Goal: Information Seeking & Learning: Check status

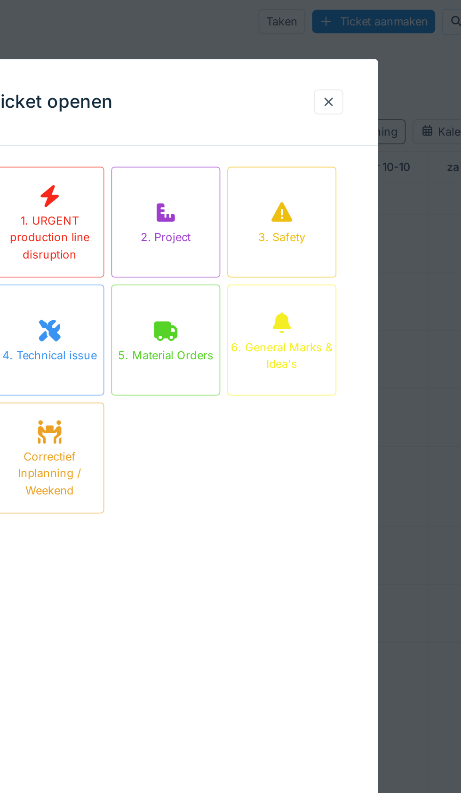
click at [320, 59] on div at bounding box center [319, 59] width 8 height 9
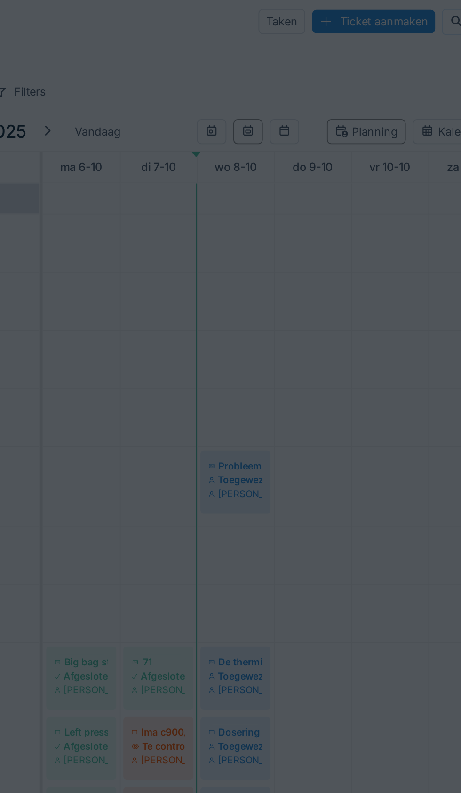
click at [316, 55] on div "Eis je aandacht Filters Affichage" at bounding box center [263, 54] width 390 height 14
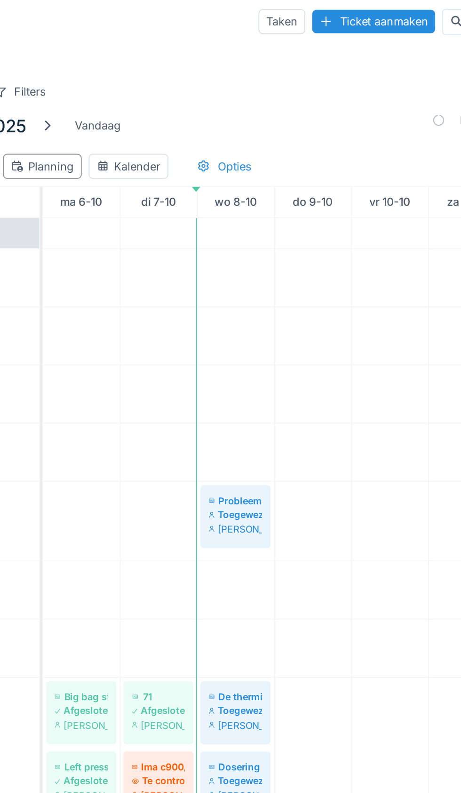
scroll to position [55, 0]
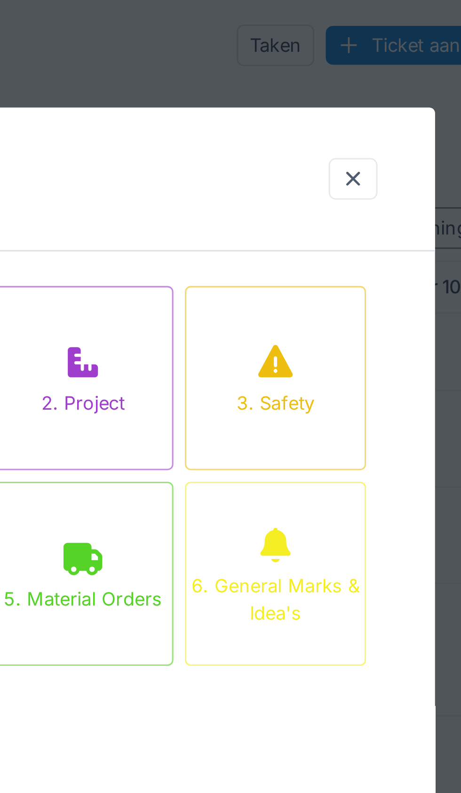
click at [319, 60] on div at bounding box center [319, 59] width 8 height 9
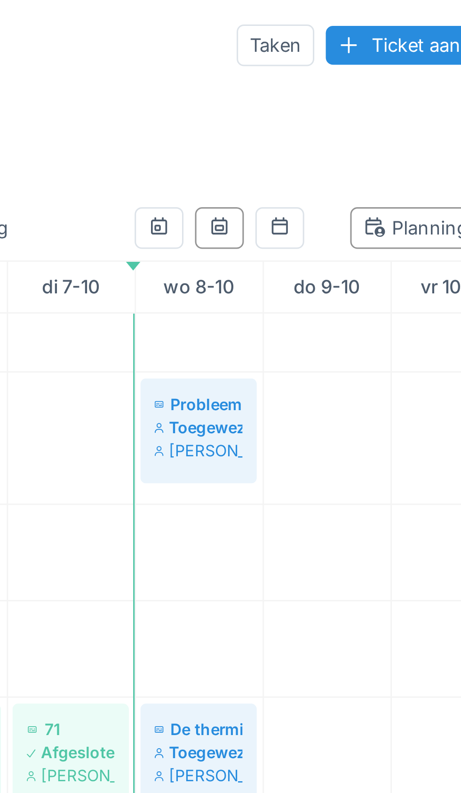
scroll to position [124, 0]
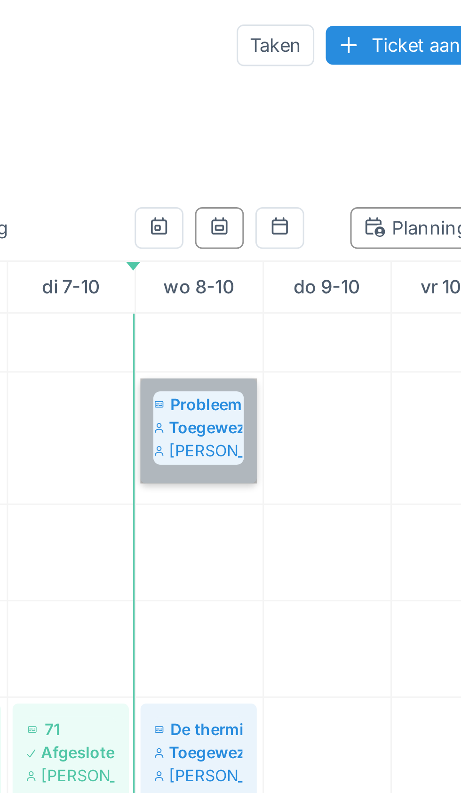
click at [271, 144] on link "Probleem met 4pack Toegewezen [PERSON_NAME]" at bounding box center [269, 141] width 38 height 34
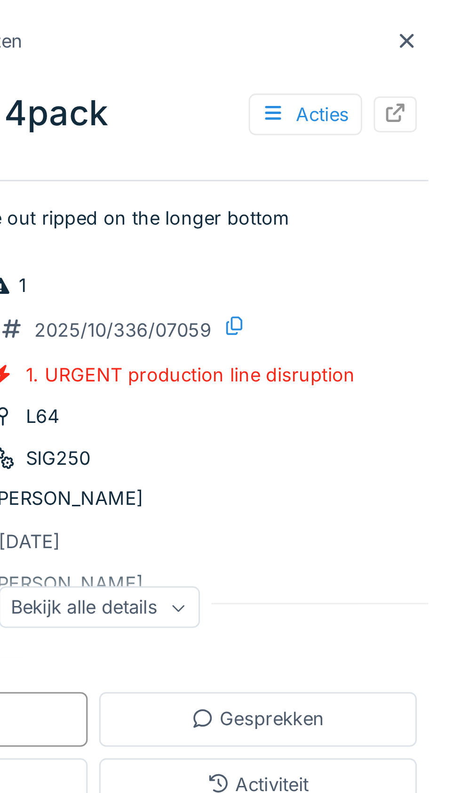
click at [442, 16] on div at bounding box center [444, 13] width 8 height 9
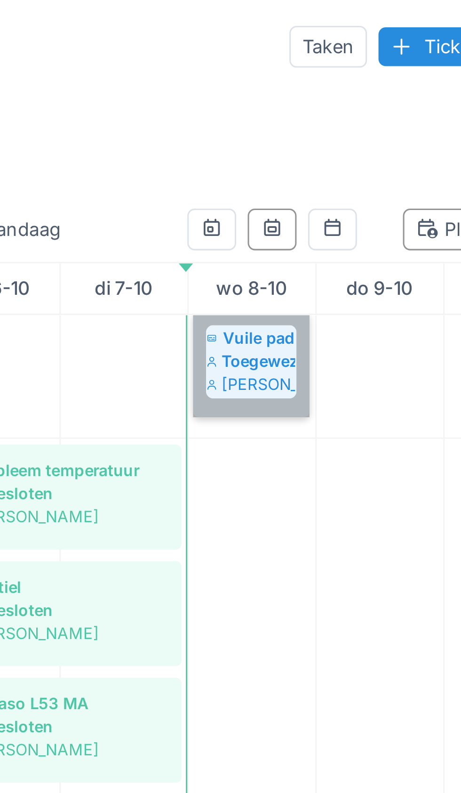
click at [271, 118] on link "Vuile pads en ook gaan de pads gemakkelijk open Toegewezen [PERSON_NAME]" at bounding box center [269, 119] width 38 height 34
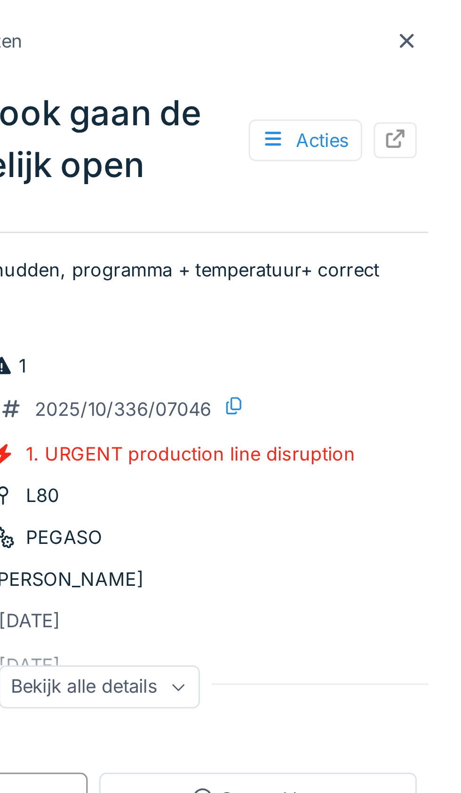
click at [446, 15] on icon at bounding box center [444, 13] width 8 height 6
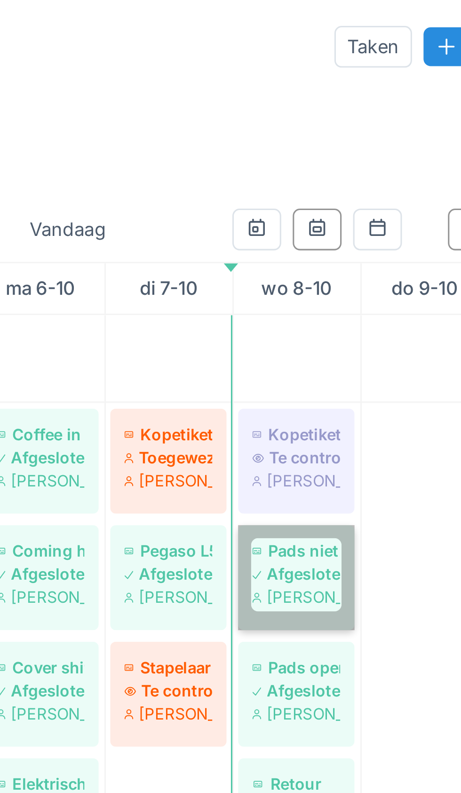
click at [275, 187] on link "Pads niet volledig gelast Afgesloten Jasper De wit" at bounding box center [269, 189] width 38 height 34
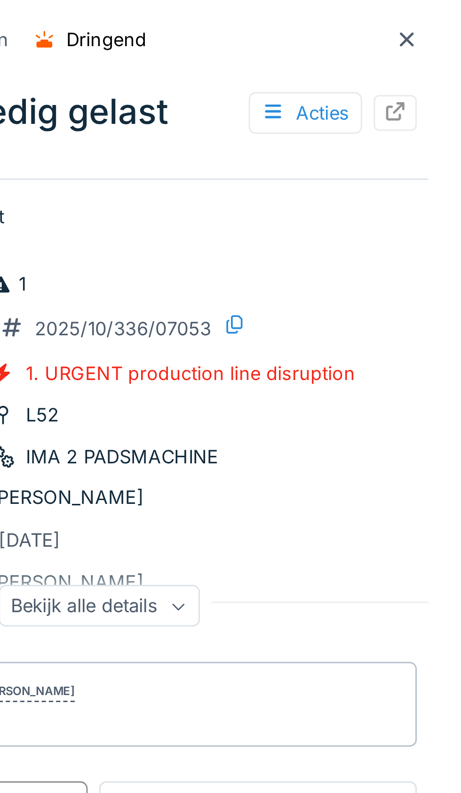
click at [445, 16] on icon at bounding box center [444, 13] width 8 height 6
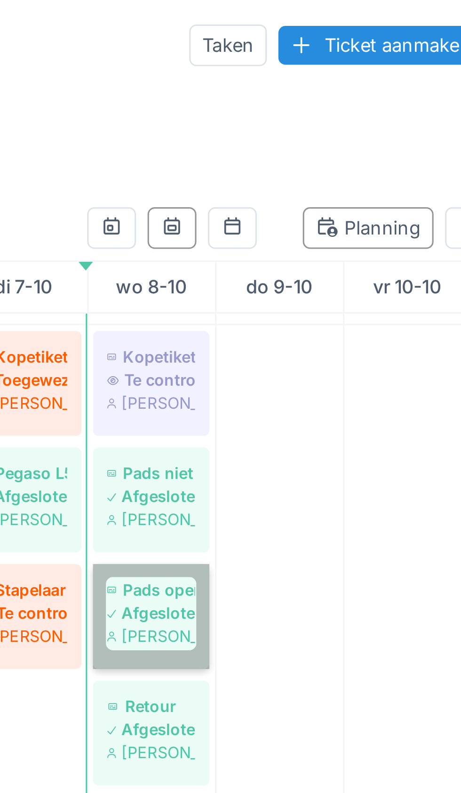
click at [272, 204] on link "Pads open Afgesloten Jasper De wit" at bounding box center [269, 202] width 38 height 34
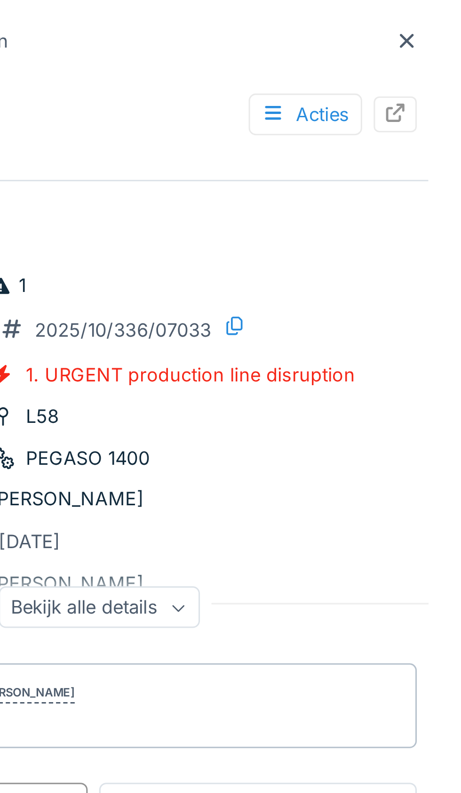
click at [443, 15] on icon at bounding box center [444, 13] width 8 height 6
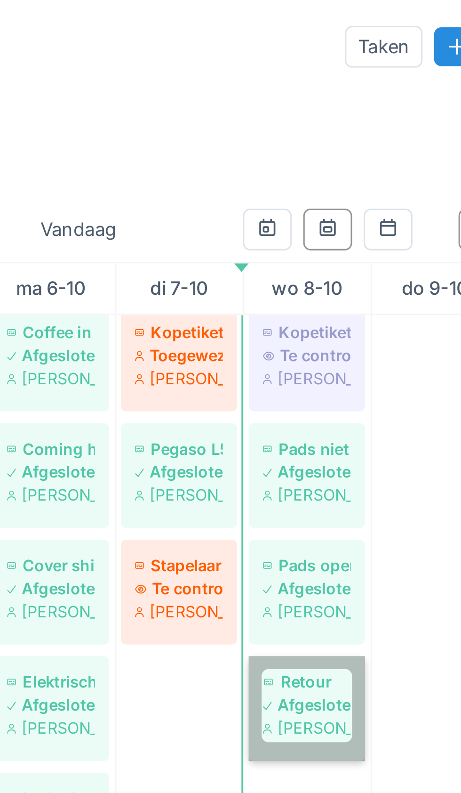
click at [273, 234] on link "Retour Afgesloten [PERSON_NAME] De wit" at bounding box center [269, 232] width 38 height 34
